Goal: Check status: Check status

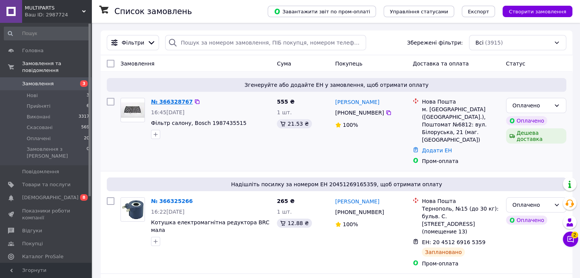
click at [167, 100] on link "№ 366328767" at bounding box center [172, 102] width 42 height 6
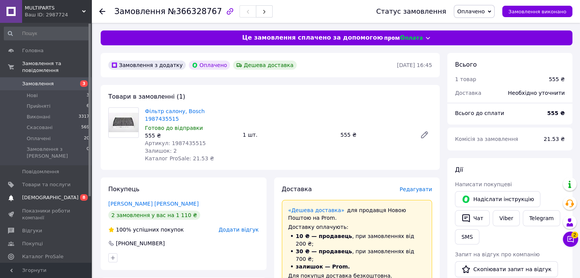
click at [57, 195] on span "[DEMOGRAPHIC_DATA]" at bounding box center [46, 198] width 48 height 7
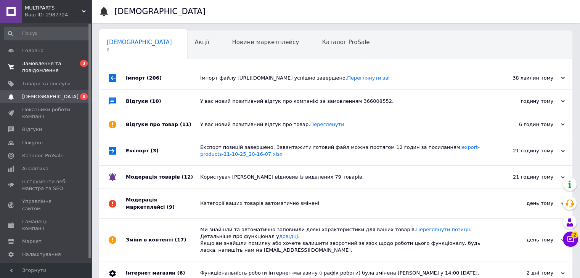
click at [49, 63] on span "Замовлення та повідомлення" at bounding box center [46, 67] width 48 height 14
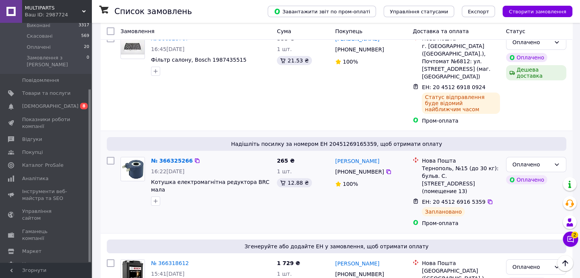
scroll to position [127, 0]
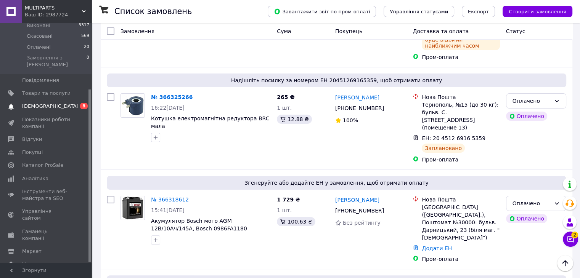
click at [53, 100] on link "[DEMOGRAPHIC_DATA] 0 8" at bounding box center [47, 106] width 94 height 13
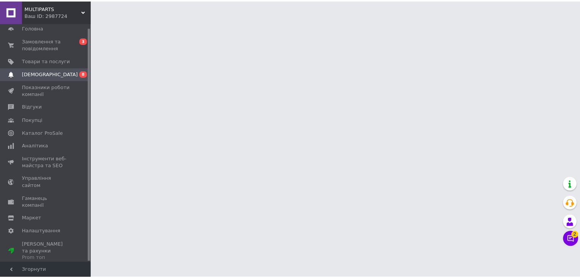
scroll to position [4, 0]
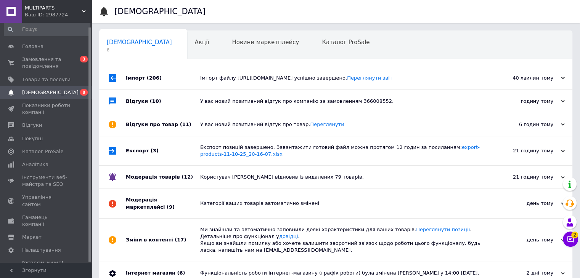
click at [140, 104] on div "Відгуки (10)" at bounding box center [163, 101] width 74 height 23
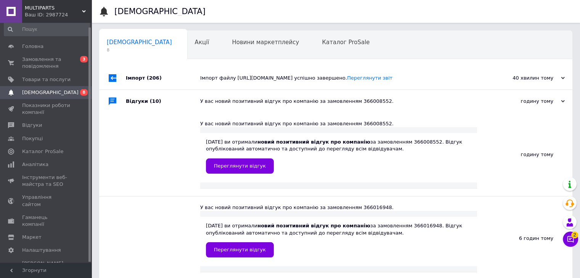
click at [137, 128] on div at bounding box center [163, 155] width 74 height 84
click at [128, 79] on div "Імпорт (206)" at bounding box center [163, 78] width 74 height 23
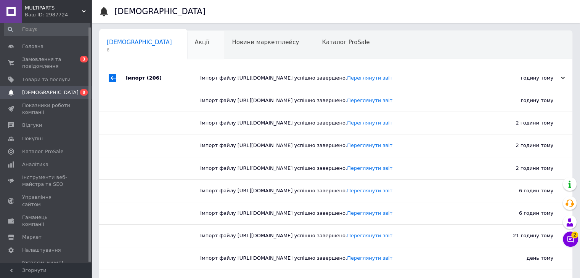
click at [187, 48] on div "Акції 0" at bounding box center [205, 45] width 37 height 29
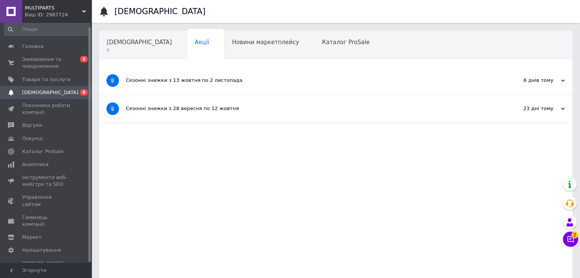
click at [47, 95] on span "[DEMOGRAPHIC_DATA]" at bounding box center [50, 92] width 56 height 7
click at [35, 59] on span "Замовлення та повідомлення" at bounding box center [46, 63] width 48 height 14
